Goal: Find specific page/section: Find specific page/section

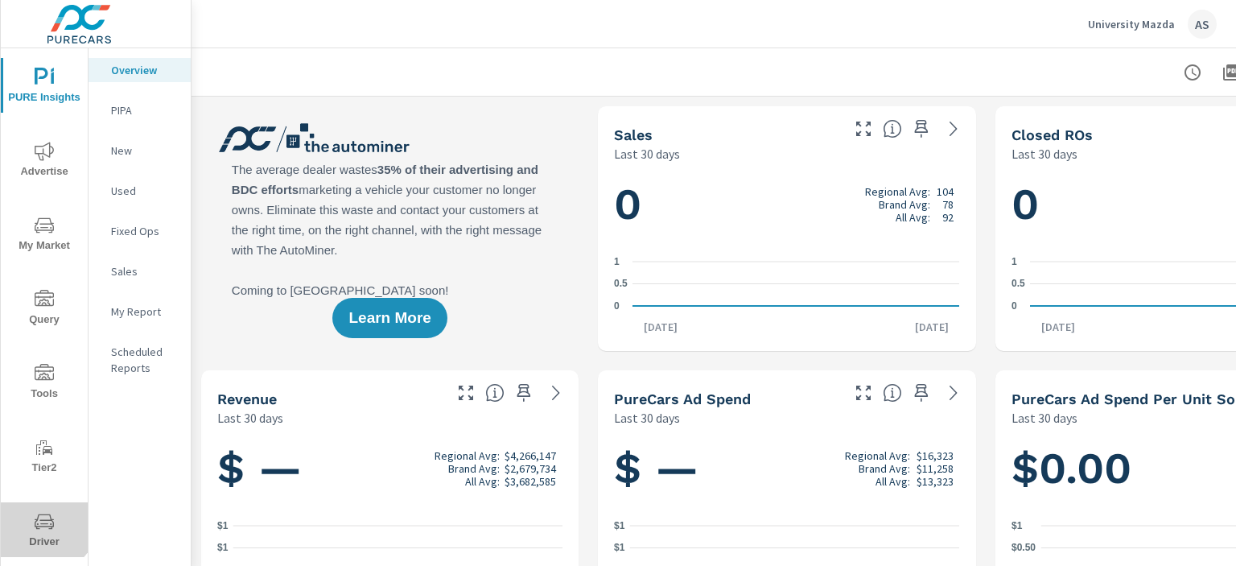
click at [42, 518] on icon "nav menu" at bounding box center [44, 521] width 19 height 19
click at [55, 527] on span "Driver" at bounding box center [44, 531] width 77 height 39
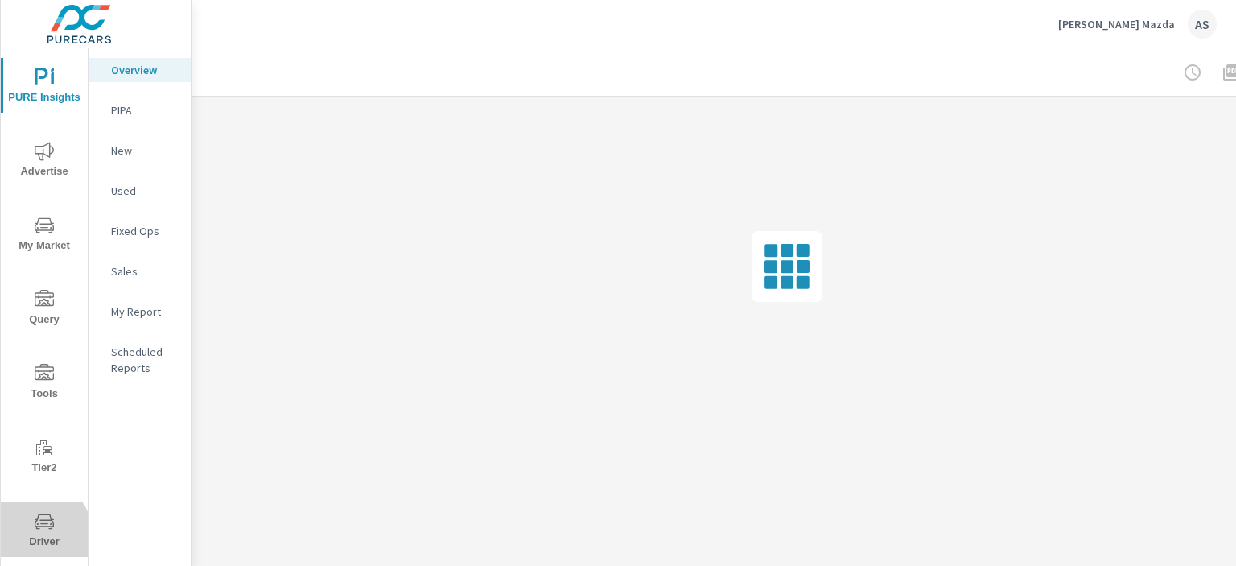
click at [33, 537] on span "Driver" at bounding box center [44, 531] width 77 height 39
